Goal: Check status

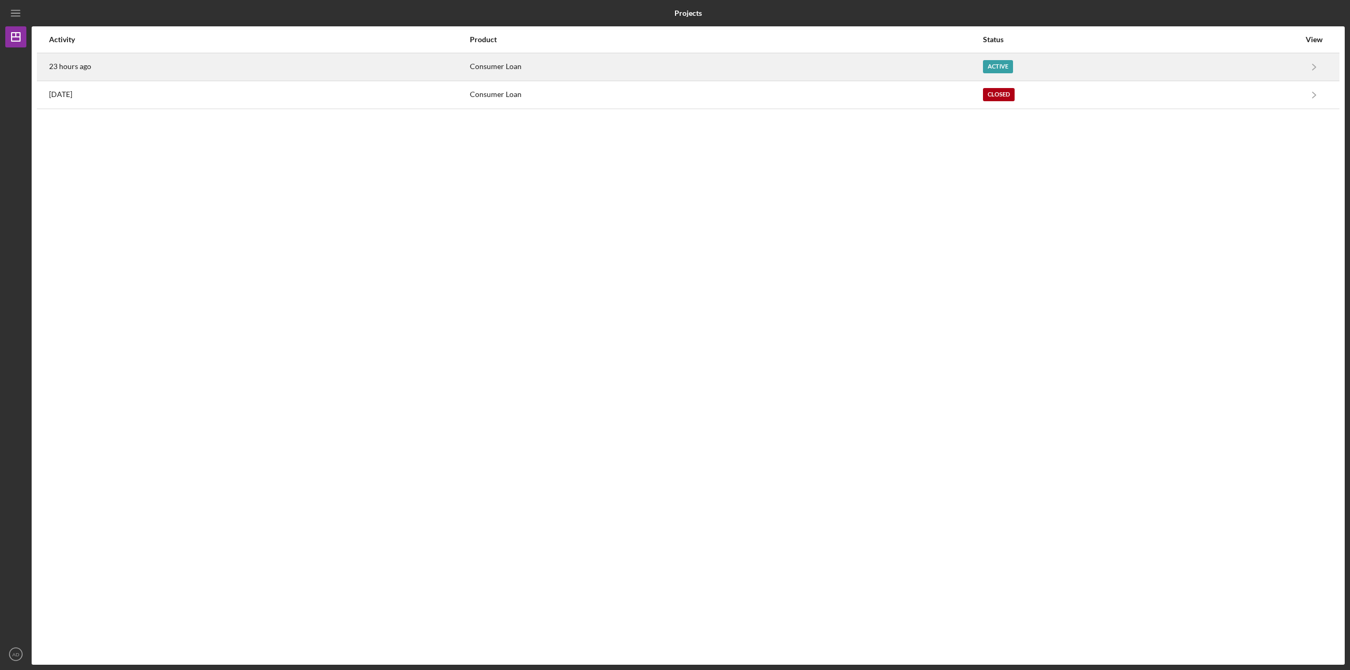
click at [173, 63] on div "23 hours ago" at bounding box center [259, 67] width 420 height 26
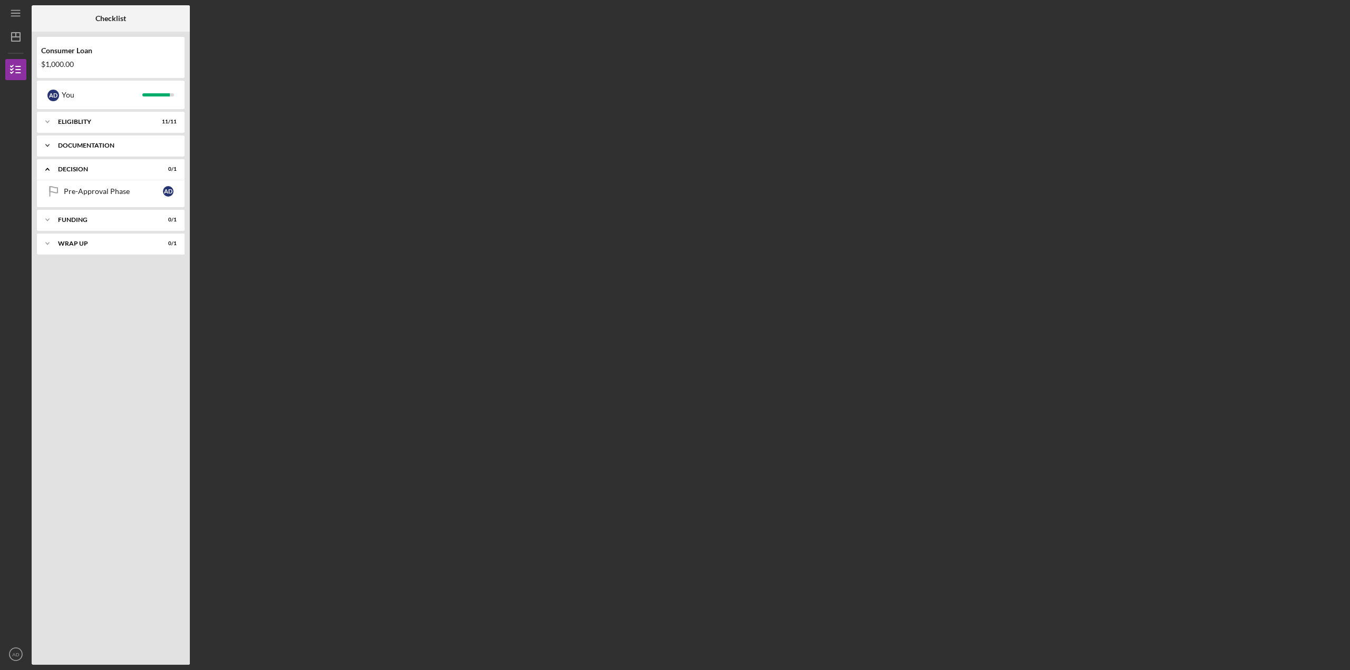
click at [94, 144] on div "Documentation" at bounding box center [114, 145] width 113 height 6
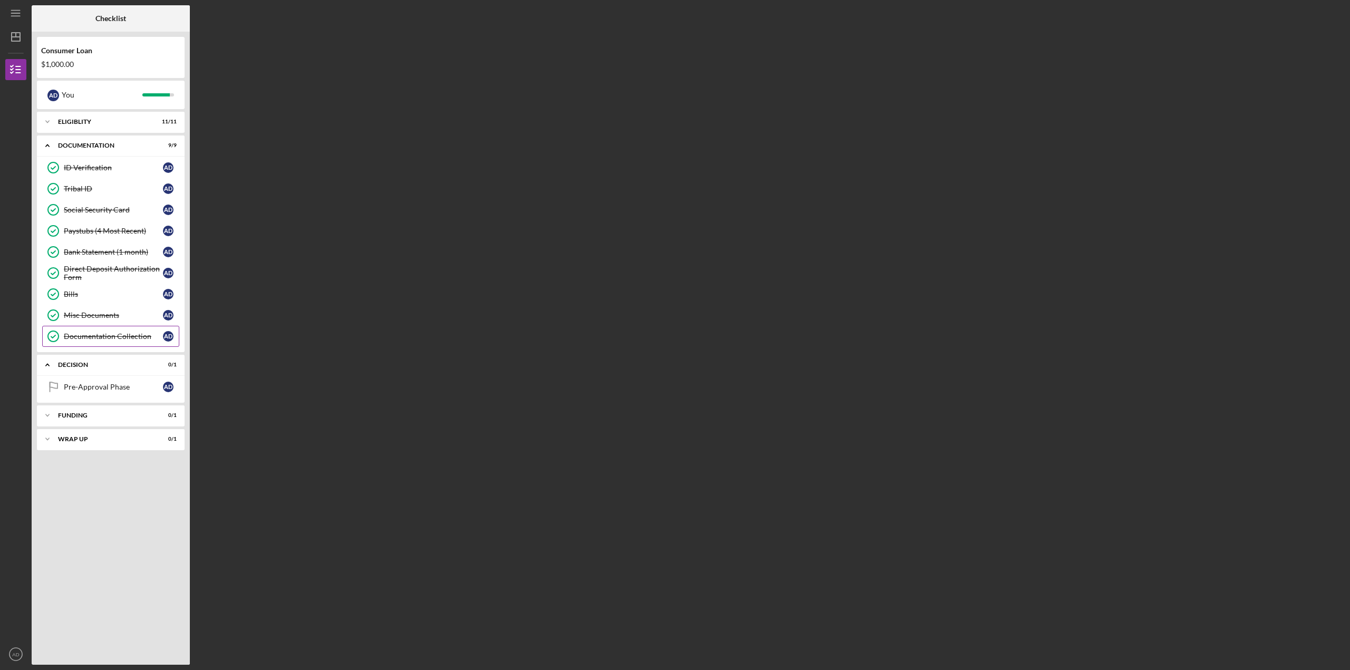
click at [118, 338] on div "Documentation Collection" at bounding box center [113, 336] width 99 height 8
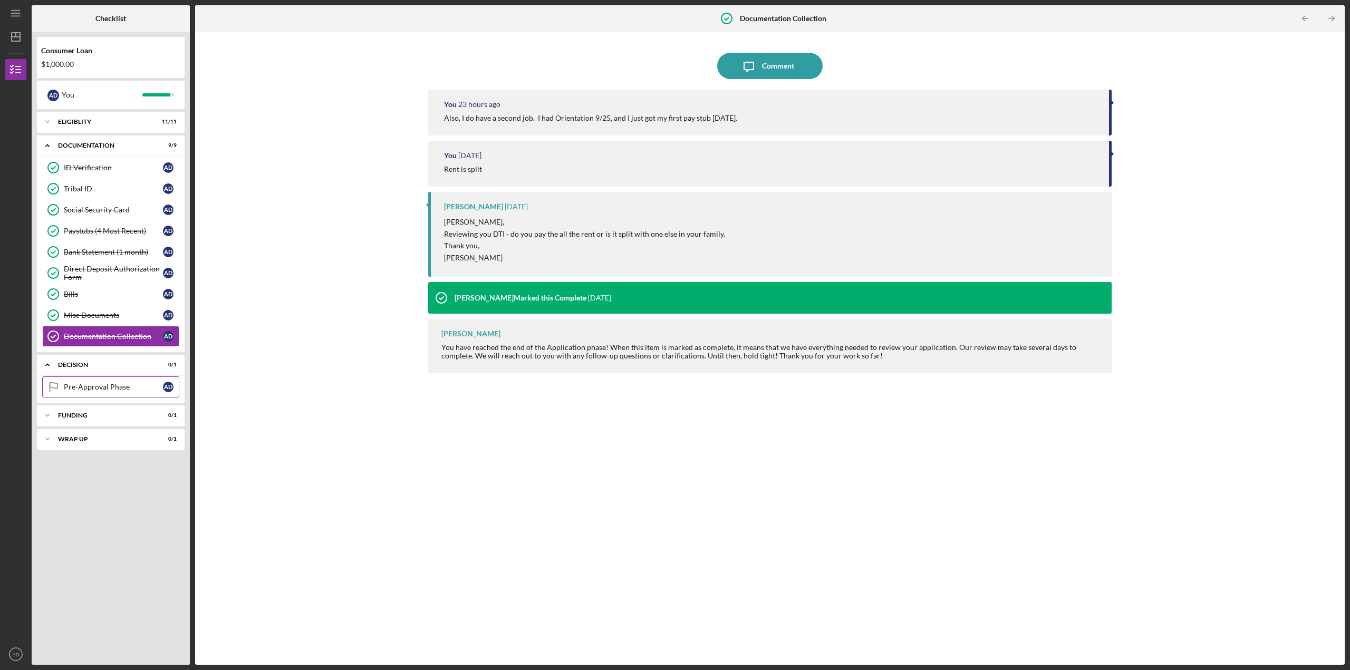
click at [82, 385] on div "Pre-Approval Phase" at bounding box center [113, 387] width 99 height 8
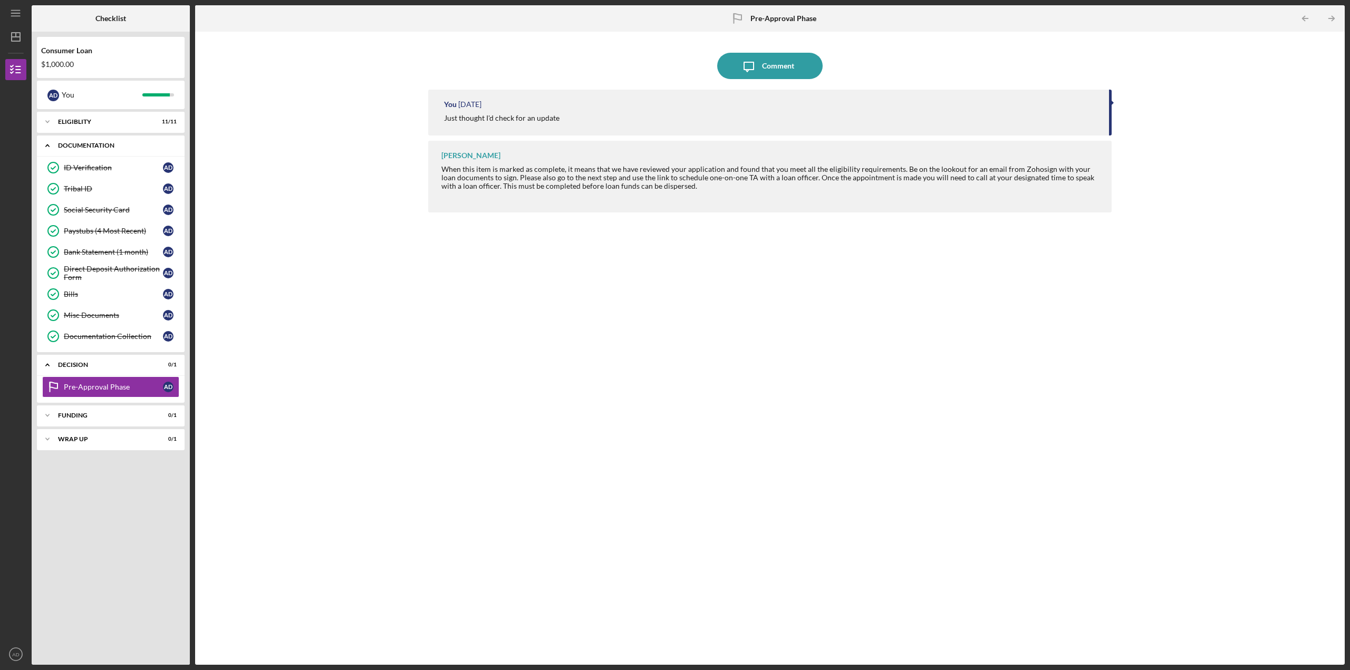
click at [46, 149] on icon "Icon/Expander" at bounding box center [47, 145] width 21 height 21
